Goal: Task Accomplishment & Management: Manage account settings

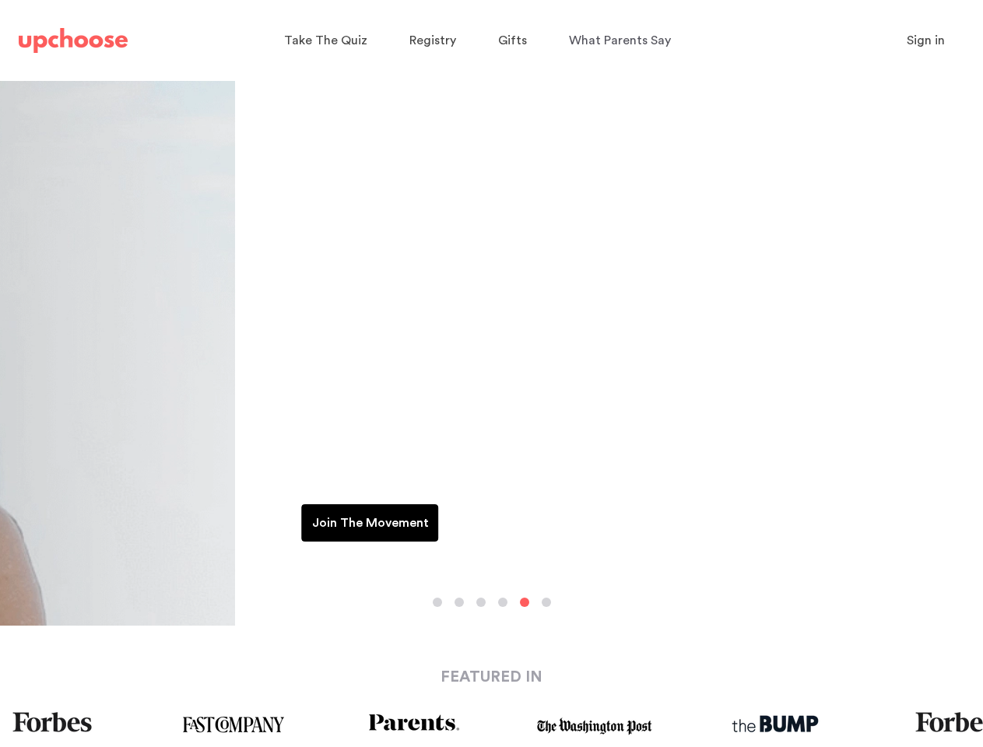
click at [922, 40] on span "Sign in" at bounding box center [925, 40] width 38 height 12
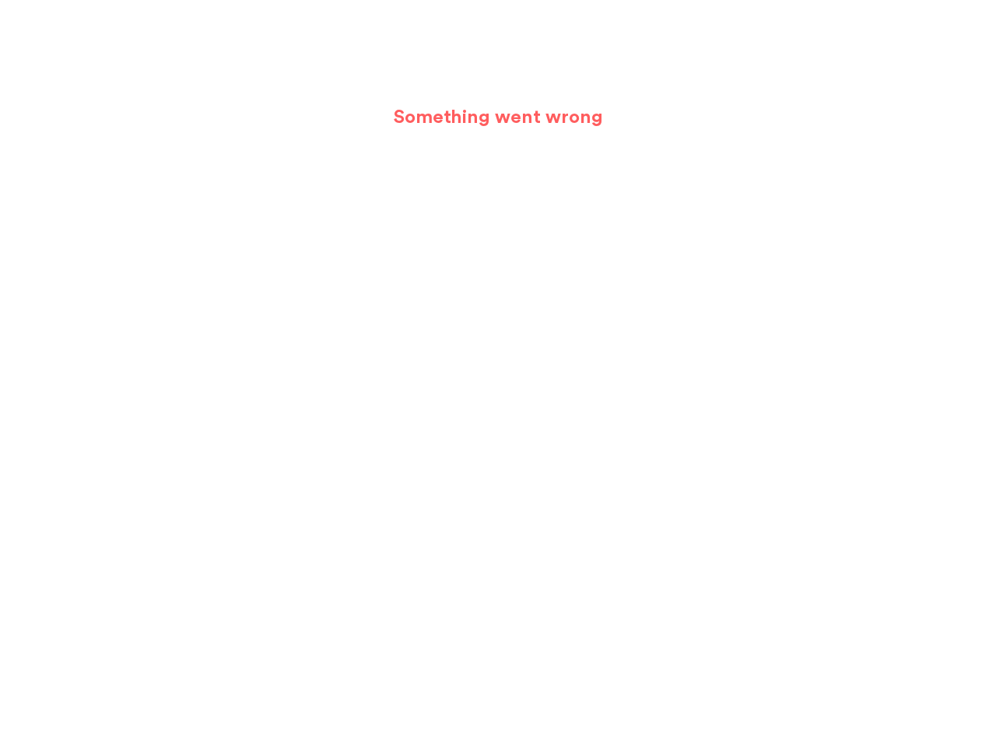
click at [437, 602] on body "Something went wrong 123958331808818 SubscribedButtonClick [URL][DOMAIN_NAME] f…" at bounding box center [498, 373] width 996 height 747
click at [459, 602] on body "Something went wrong 123958331808818 SubscribedButtonClick [URL][DOMAIN_NAME] f…" at bounding box center [498, 373] width 996 height 747
click at [481, 602] on body "Something went wrong 123958331808818 SubscribedButtonClick [URL][DOMAIN_NAME] f…" at bounding box center [498, 373] width 996 height 747
click at [503, 602] on body "Something went wrong 123958331808818 SubscribedButtonClick [URL][DOMAIN_NAME] f…" at bounding box center [498, 373] width 996 height 747
click at [524, 602] on body "Something went wrong 123958331808818 SubscribedButtonClick [URL][DOMAIN_NAME] f…" at bounding box center [498, 373] width 996 height 747
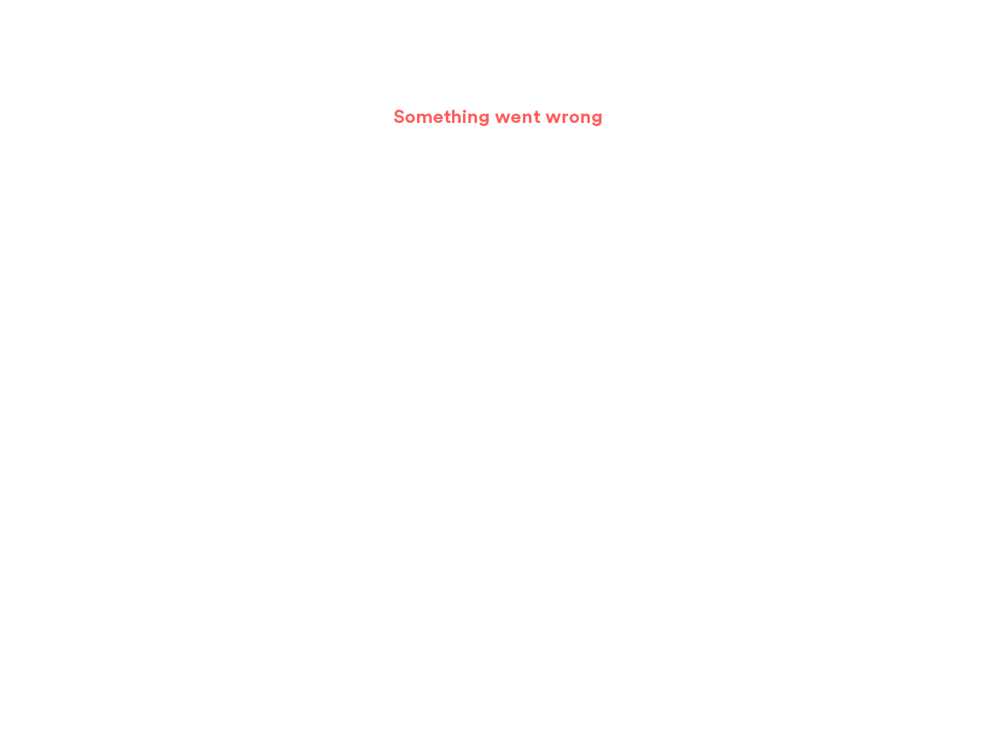
click at [546, 602] on body "Something went wrong 123958331808818 SubscribedButtonClick [URL][DOMAIN_NAME] f…" at bounding box center [498, 373] width 996 height 747
click at [63, 724] on body "Something went wrong 123958331808818 SubscribedButtonClick [URL][DOMAIN_NAME] f…" at bounding box center [498, 373] width 996 height 747
click at [229, 724] on body "Something went wrong 123958331808818 SubscribedButtonClick [URL][DOMAIN_NAME] f…" at bounding box center [498, 373] width 996 height 747
